Goal: Find specific fact: Find contact information

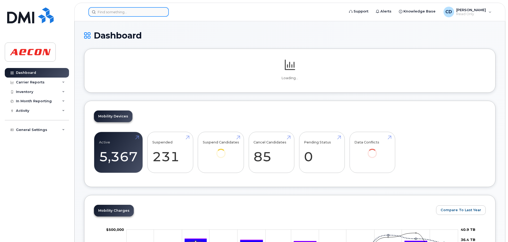
click at [111, 13] on input at bounding box center [128, 12] width 80 height 10
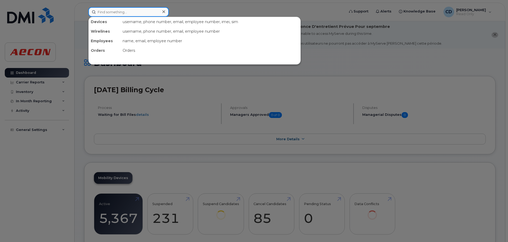
paste input "tel:[PHONE_NUMBER]"
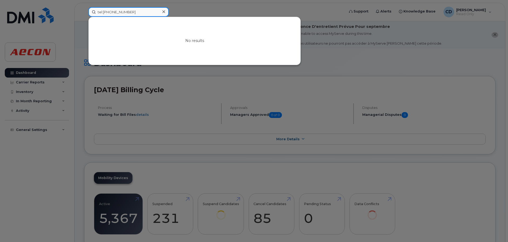
drag, startPoint x: 103, startPoint y: 12, endPoint x: 89, endPoint y: 12, distance: 14.9
click at [89, 12] on input "tel:[PHONE_NUMBER]" at bounding box center [128, 12] width 80 height 10
click at [104, 11] on input "6474978687" at bounding box center [128, 12] width 80 height 10
click at [113, 11] on input "[PHONE_NUMBER]" at bounding box center [128, 12] width 80 height 10
drag, startPoint x: 141, startPoint y: 11, endPoint x: 31, endPoint y: 17, distance: 110.2
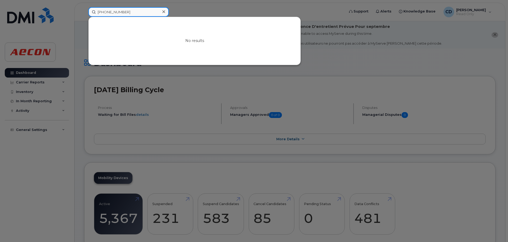
click at [84, 16] on div "[PHONE_NUMBER] No results" at bounding box center [214, 12] width 261 height 10
paste input "tel:[PHONE_NUMBER]"
click at [102, 11] on input "tel:[PHONE_NUMBER]" at bounding box center [128, 12] width 80 height 10
drag, startPoint x: 103, startPoint y: 12, endPoint x: 78, endPoint y: 14, distance: 25.3
click at [84, 14] on div "tel:[PHONE_NUMBER] No results" at bounding box center [214, 12] width 261 height 10
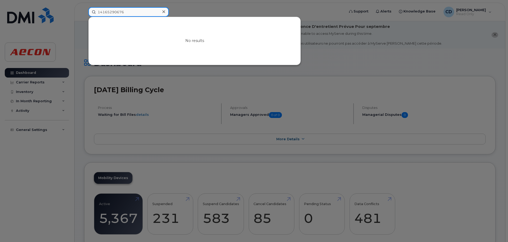
click at [99, 12] on input "14165290676" at bounding box center [128, 12] width 80 height 10
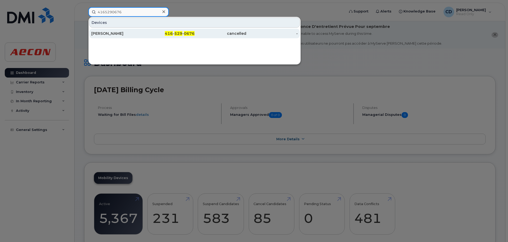
type input "4165290676"
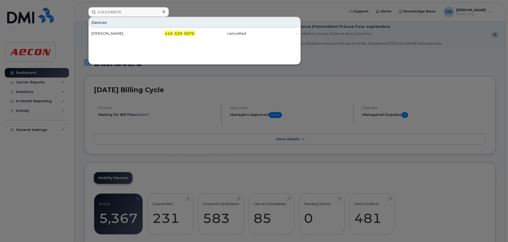
drag, startPoint x: 160, startPoint y: 33, endPoint x: 214, endPoint y: 92, distance: 79.6
click at [160, 33] on div "416 - 529 - 0676" at bounding box center [169, 33] width 52 height 5
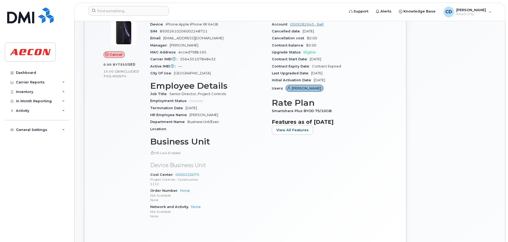
scroll to position [62, 0]
